Goal: Task Accomplishment & Management: Use online tool/utility

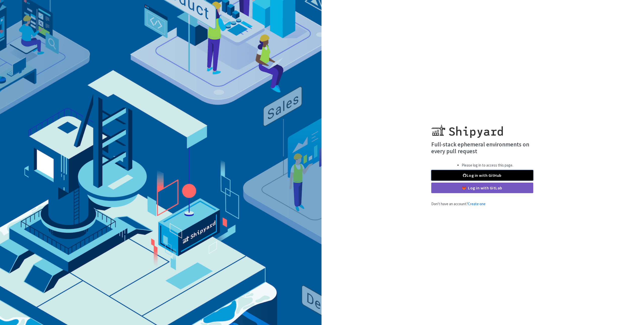
click at [470, 175] on link "Log in with GitHub" at bounding box center [483, 175] width 102 height 11
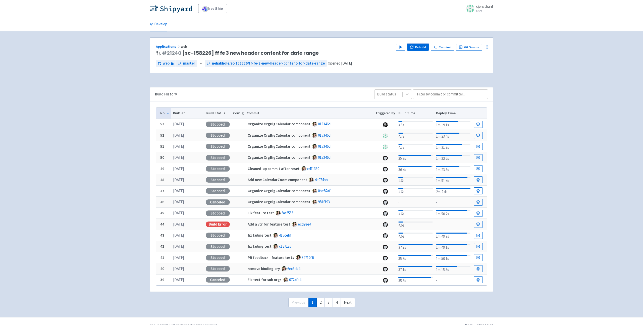
click at [419, 47] on button "Rebuild" at bounding box center [418, 47] width 22 height 7
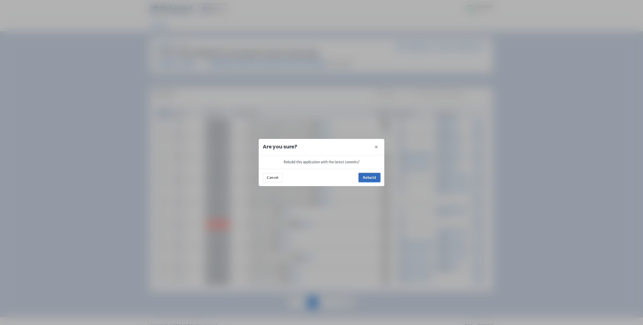
click at [368, 176] on button "Rebuild" at bounding box center [370, 177] width 22 height 9
